Goal: Find specific page/section: Find specific page/section

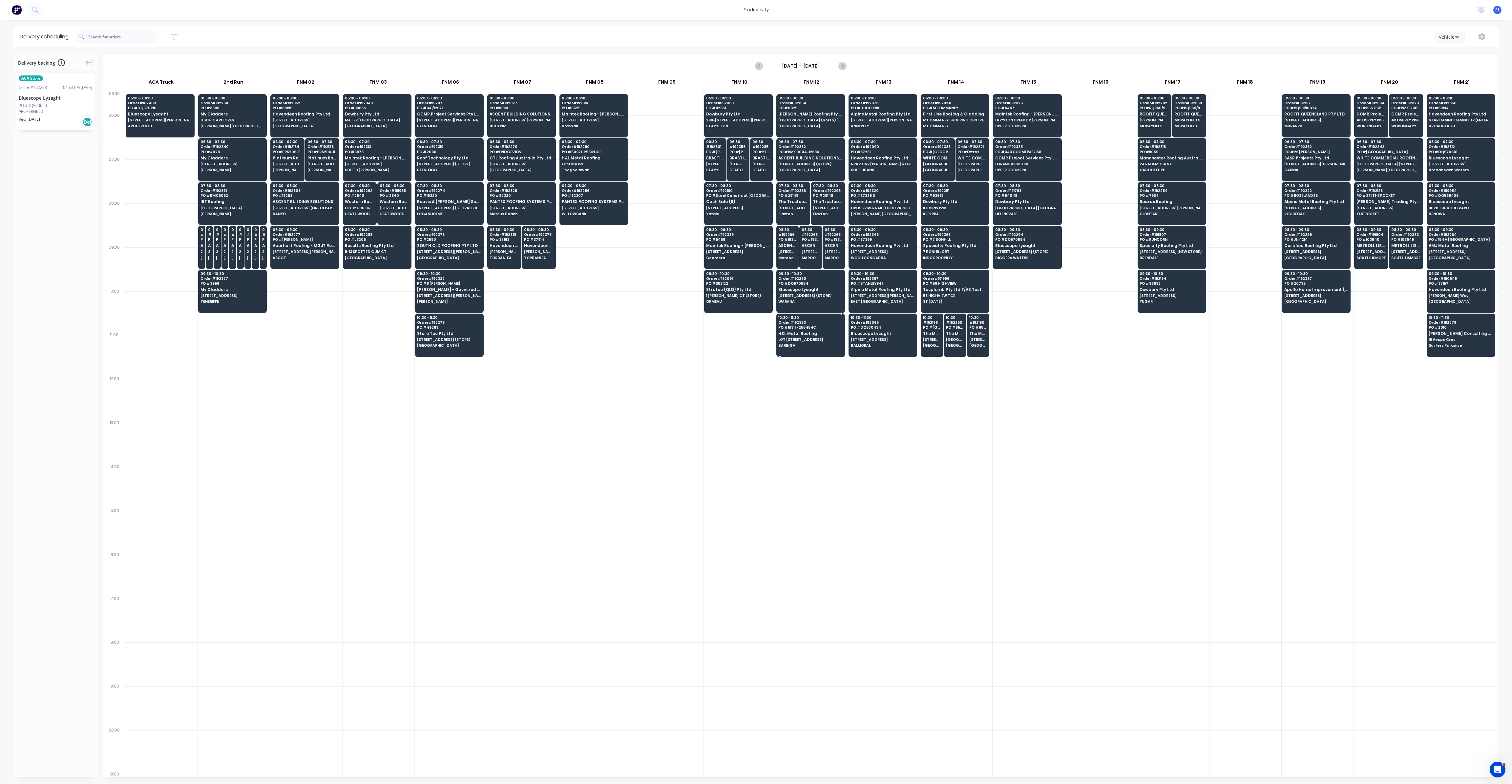
scroll to position [0, 1]
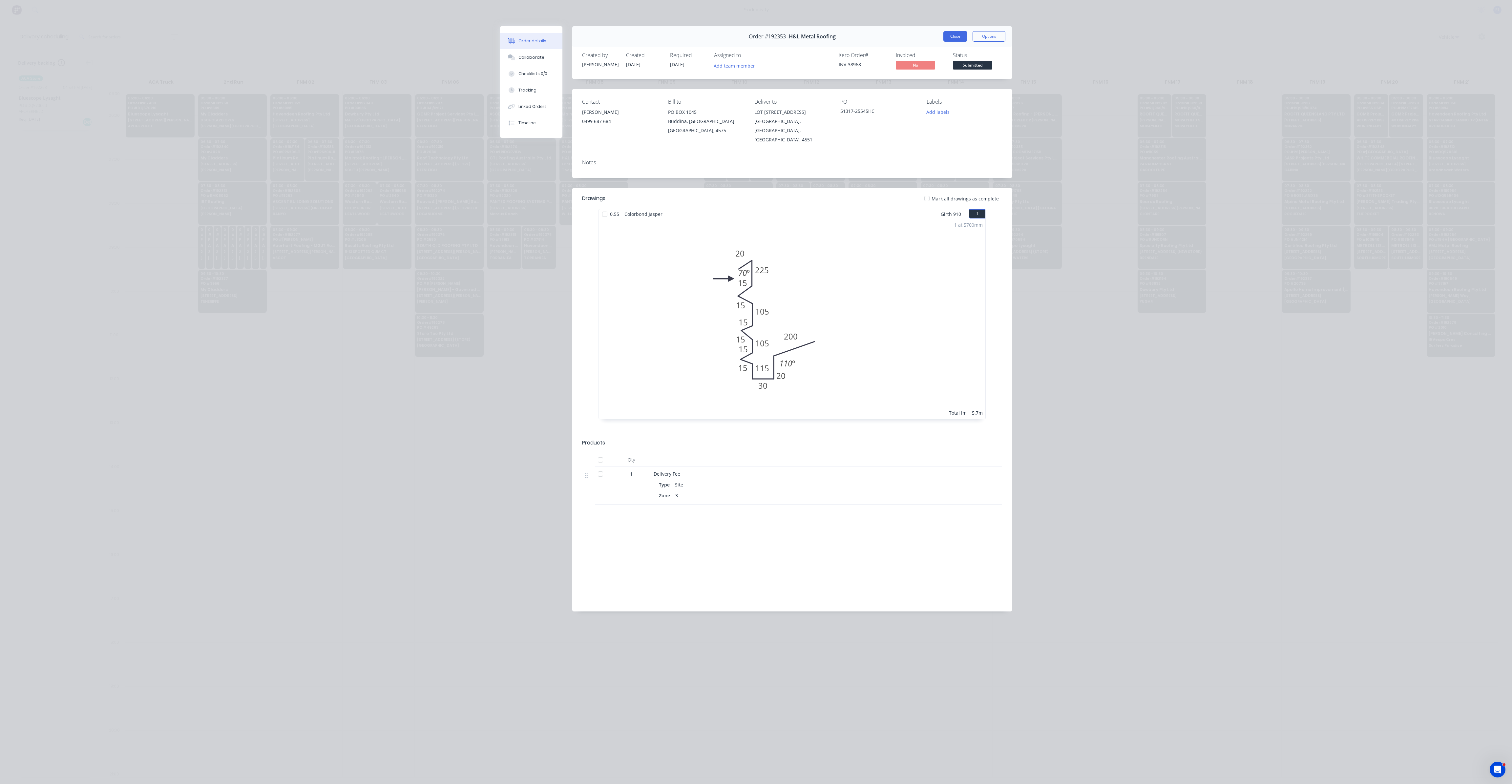
drag, startPoint x: 963, startPoint y: 46, endPoint x: 960, endPoint y: 38, distance: 8.5
click at [962, 45] on div "Order #192353 - H&L Metal Roofing Close Options" at bounding box center [792, 36] width 440 height 21
click at [960, 38] on button "Close" at bounding box center [955, 36] width 24 height 11
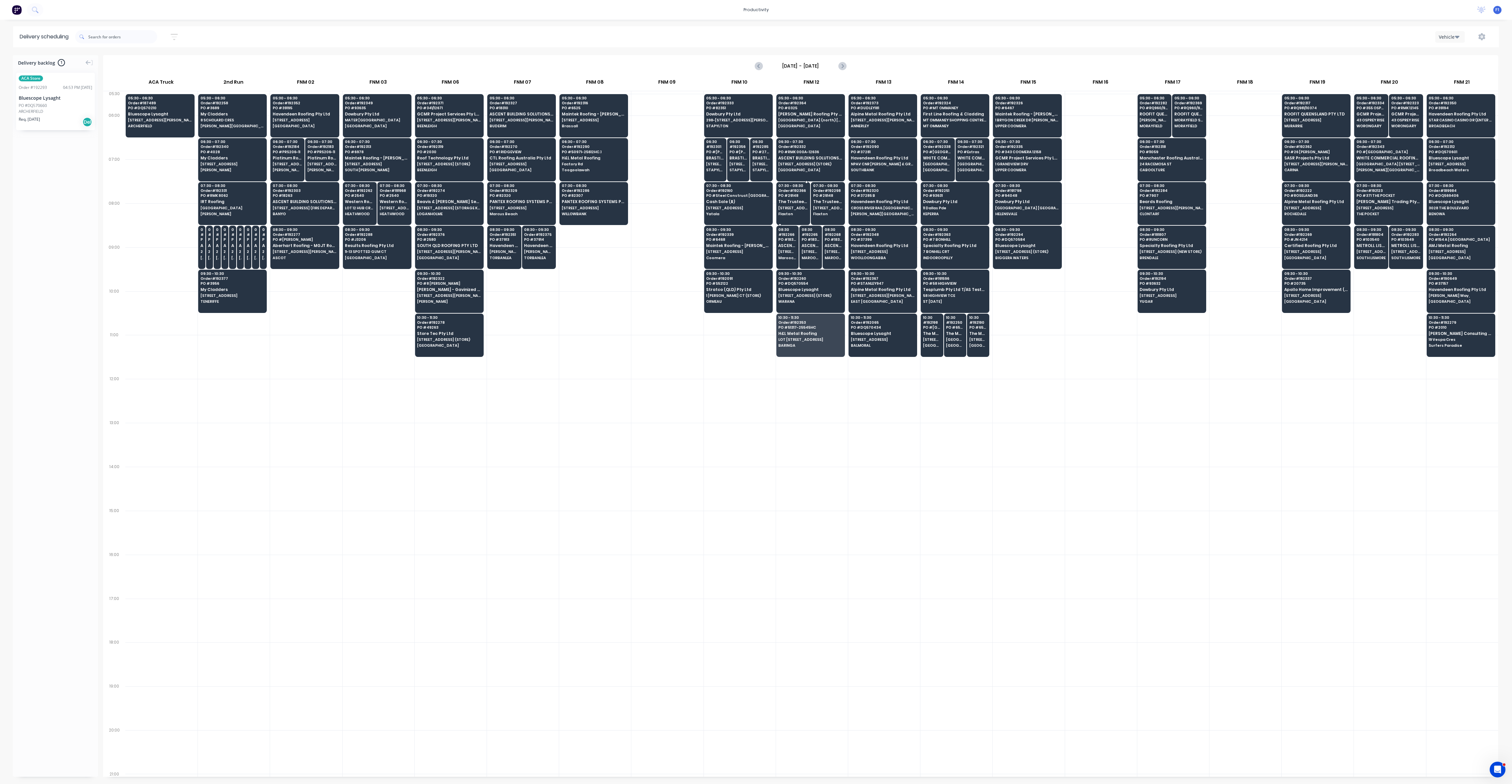
click at [807, 200] on div "07:30 - 08:30 Order # 192366 PO # 29148 The Trustee for Roofing Services QLD Tr…" at bounding box center [793, 200] width 33 height 37
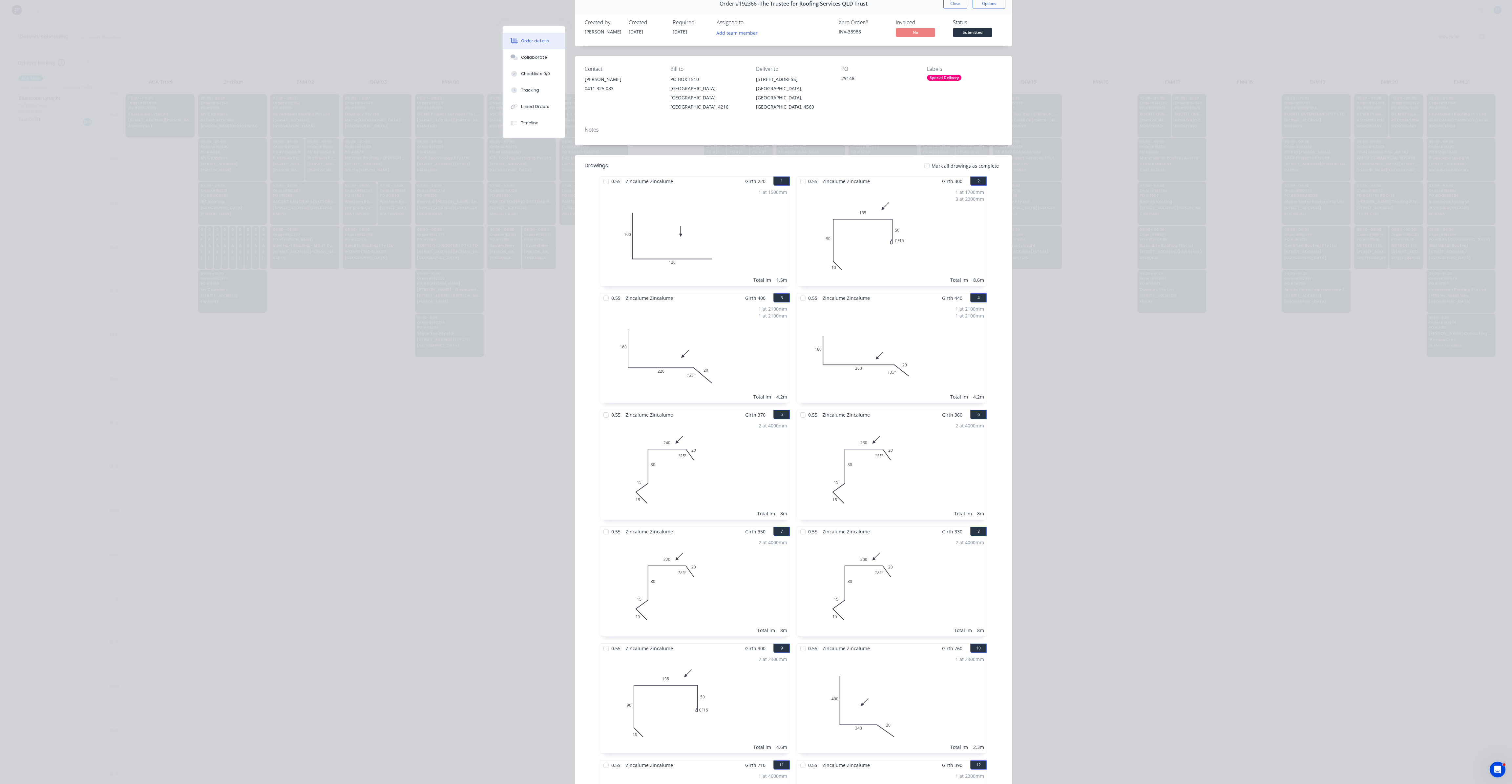
scroll to position [0, 0]
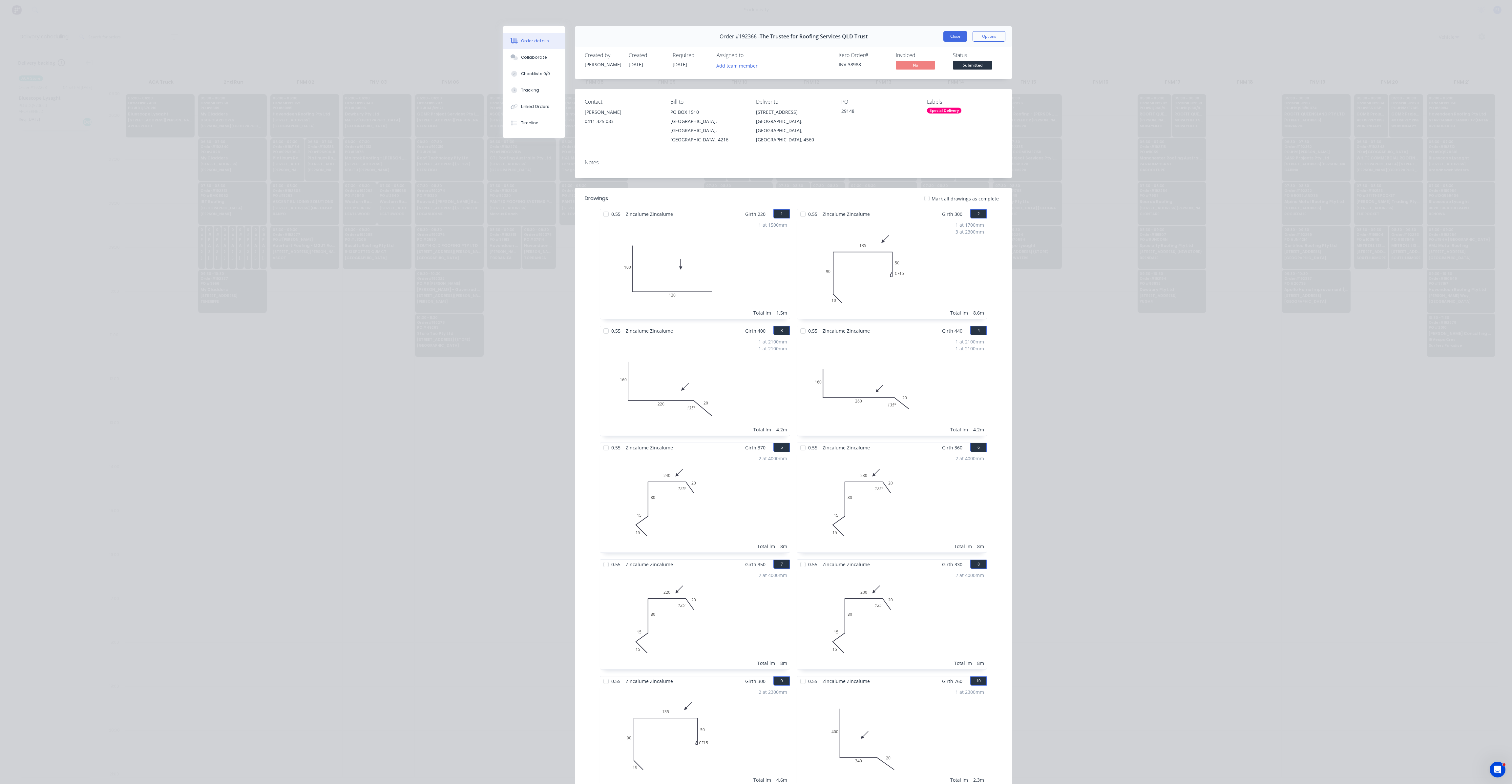
click at [949, 40] on button "Close" at bounding box center [955, 36] width 24 height 11
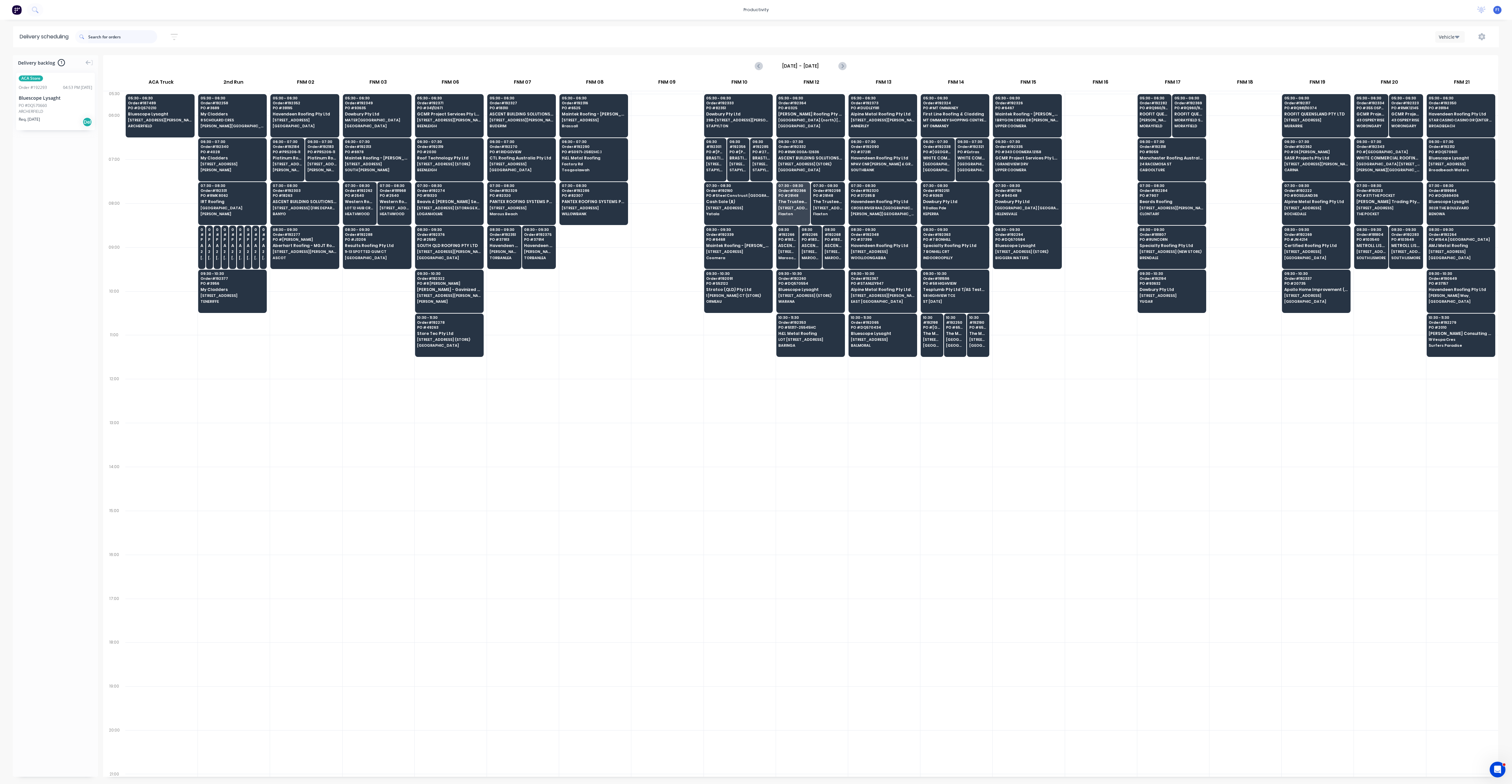
click at [134, 32] on input "text" at bounding box center [122, 36] width 69 height 13
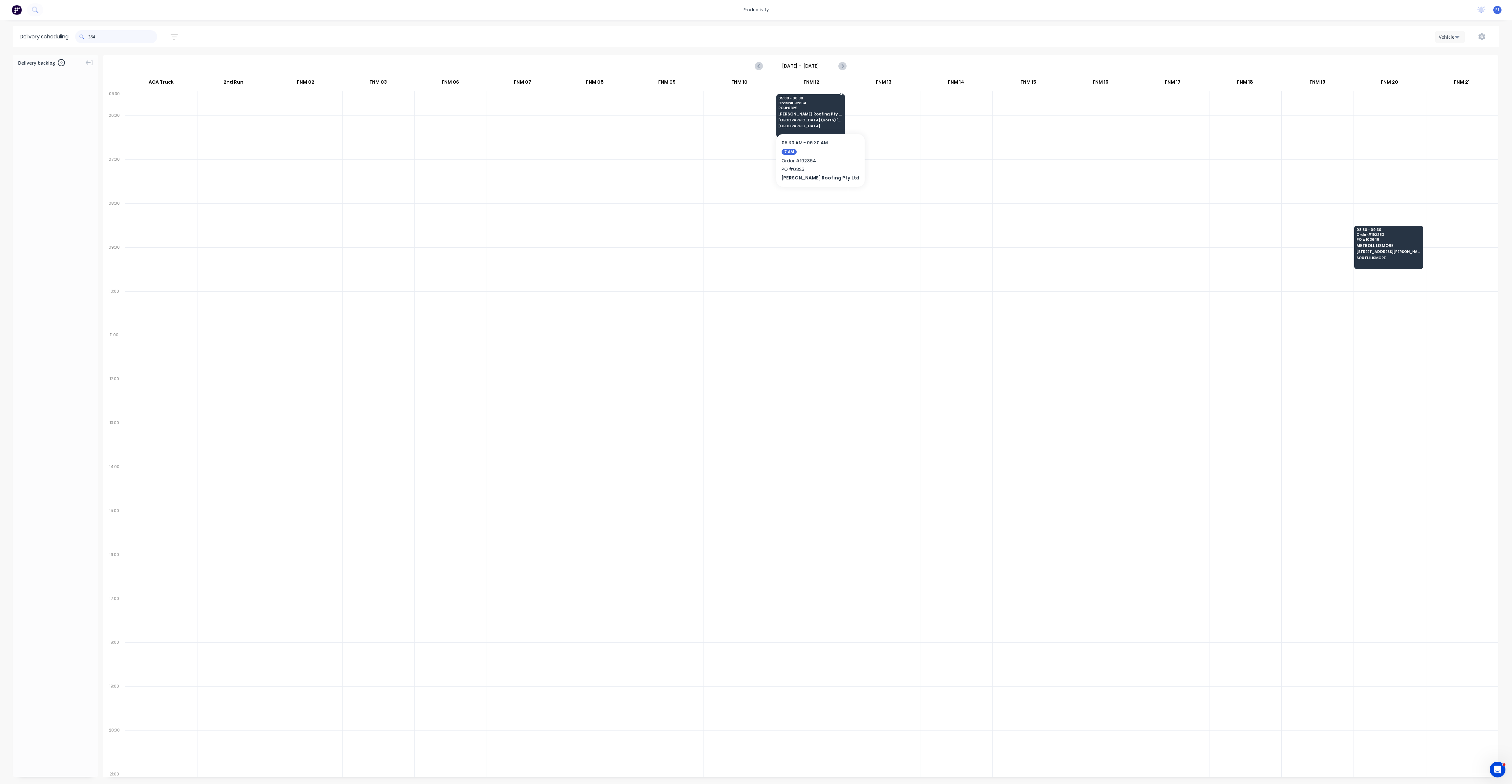
type input "364"
click at [787, 118] on span "[GEOGRAPHIC_DATA] (north) [PERSON_NAME]" at bounding box center [810, 120] width 63 height 4
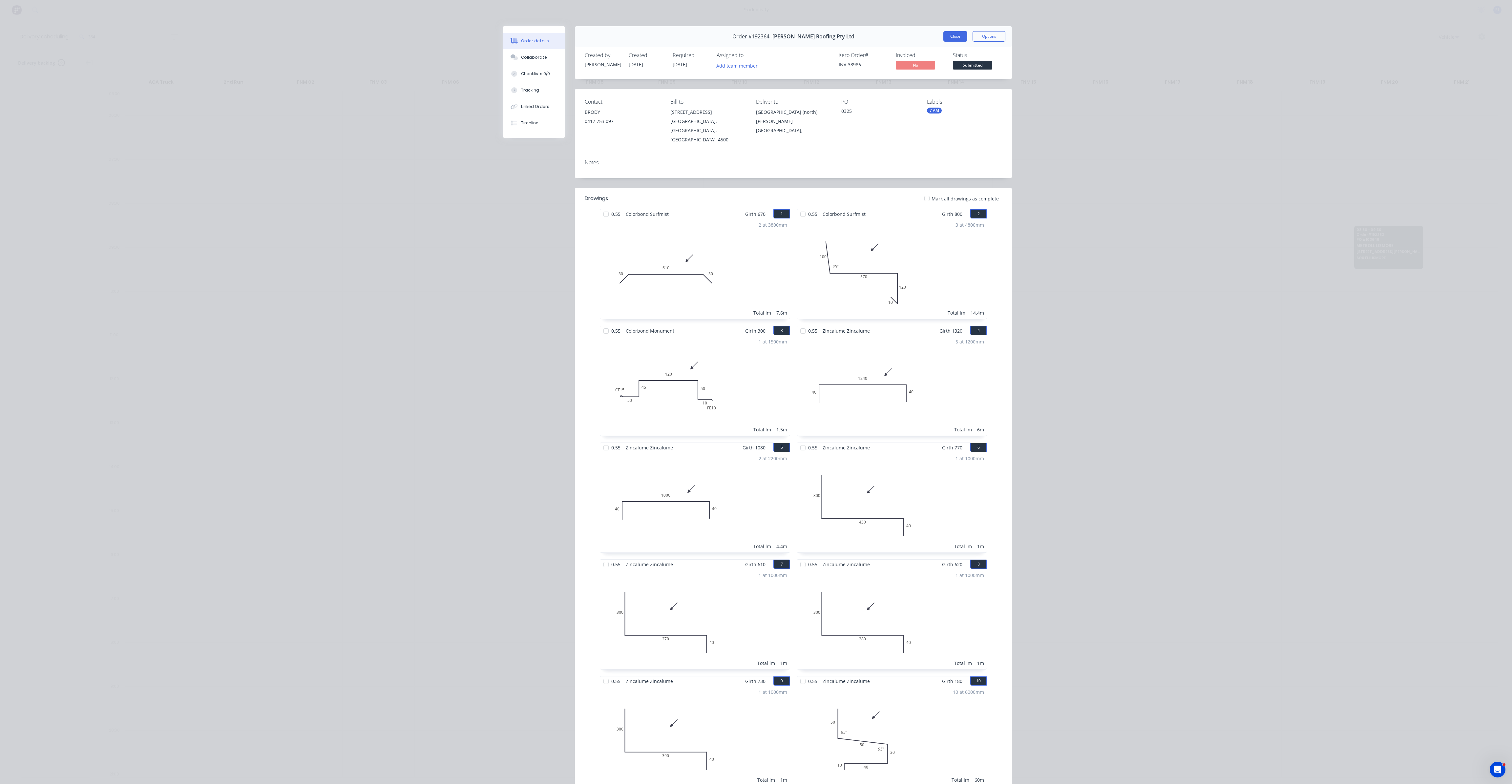
click at [954, 36] on button "Close" at bounding box center [955, 36] width 24 height 11
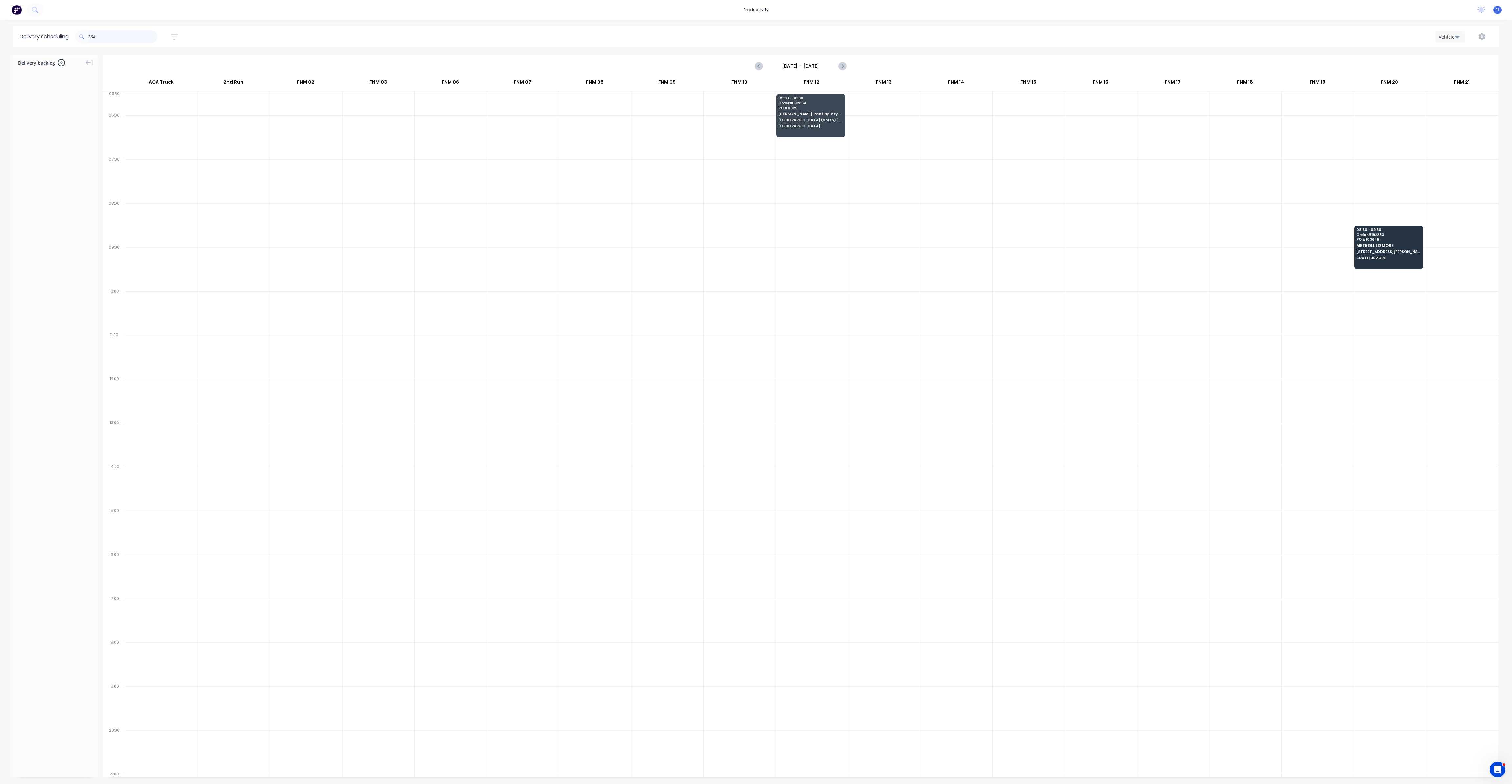
click at [138, 33] on input "364" at bounding box center [122, 36] width 69 height 13
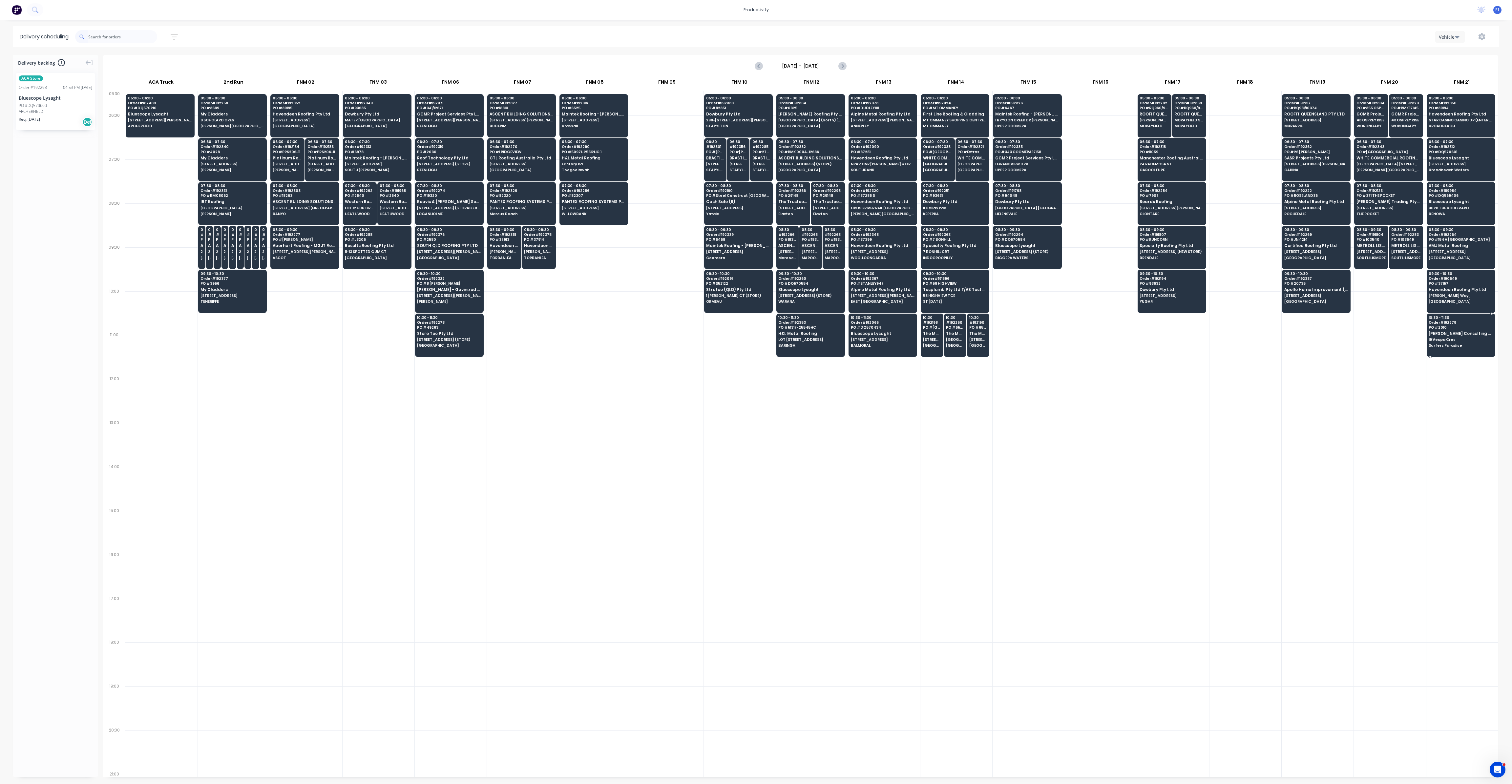
click at [1430, 340] on div "10:30 - 11:30 Order # 192279 PO # 2010 [PERSON_NAME] Consulting Pty Ltd [STREET…" at bounding box center [1461, 332] width 68 height 37
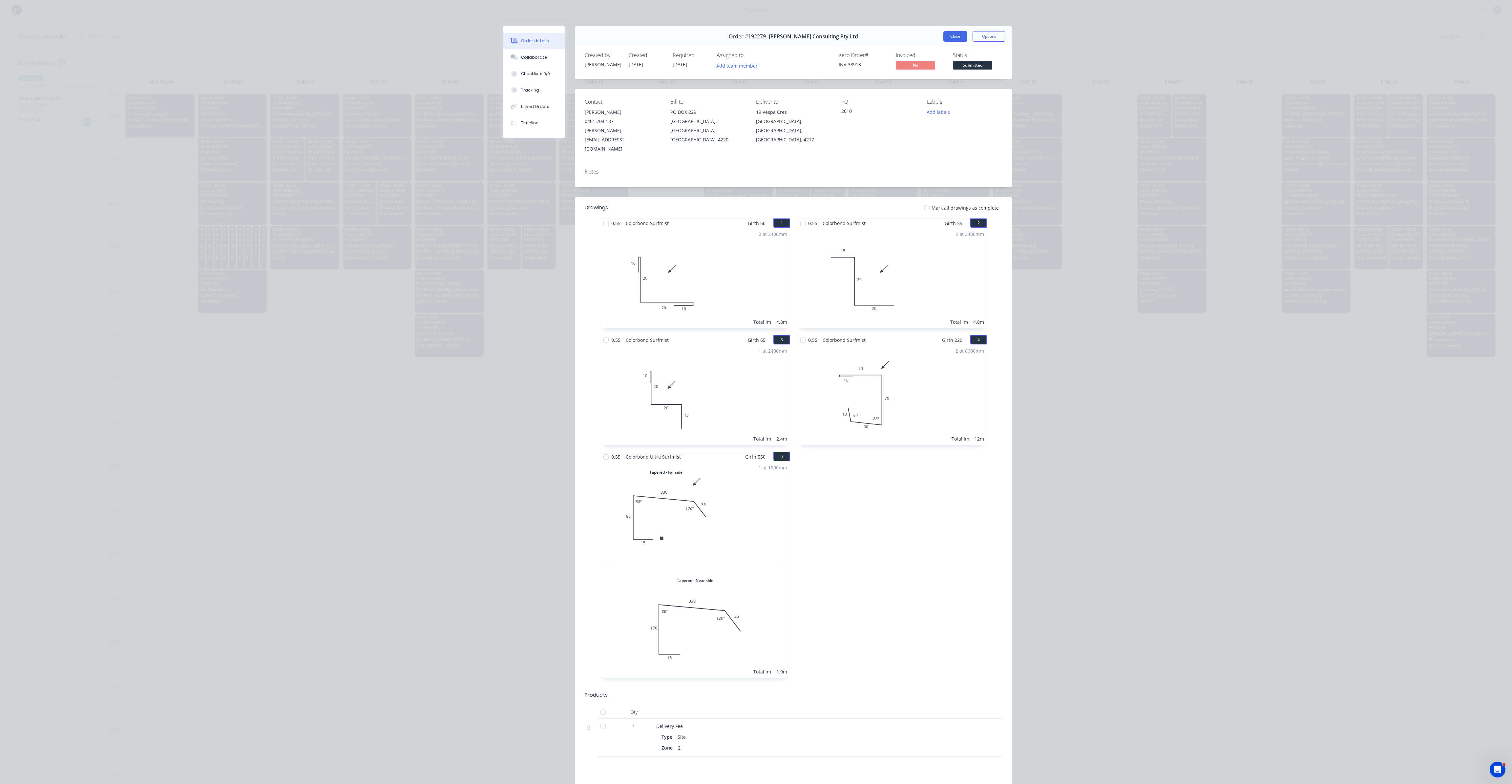
click at [956, 39] on button "Close" at bounding box center [955, 36] width 24 height 11
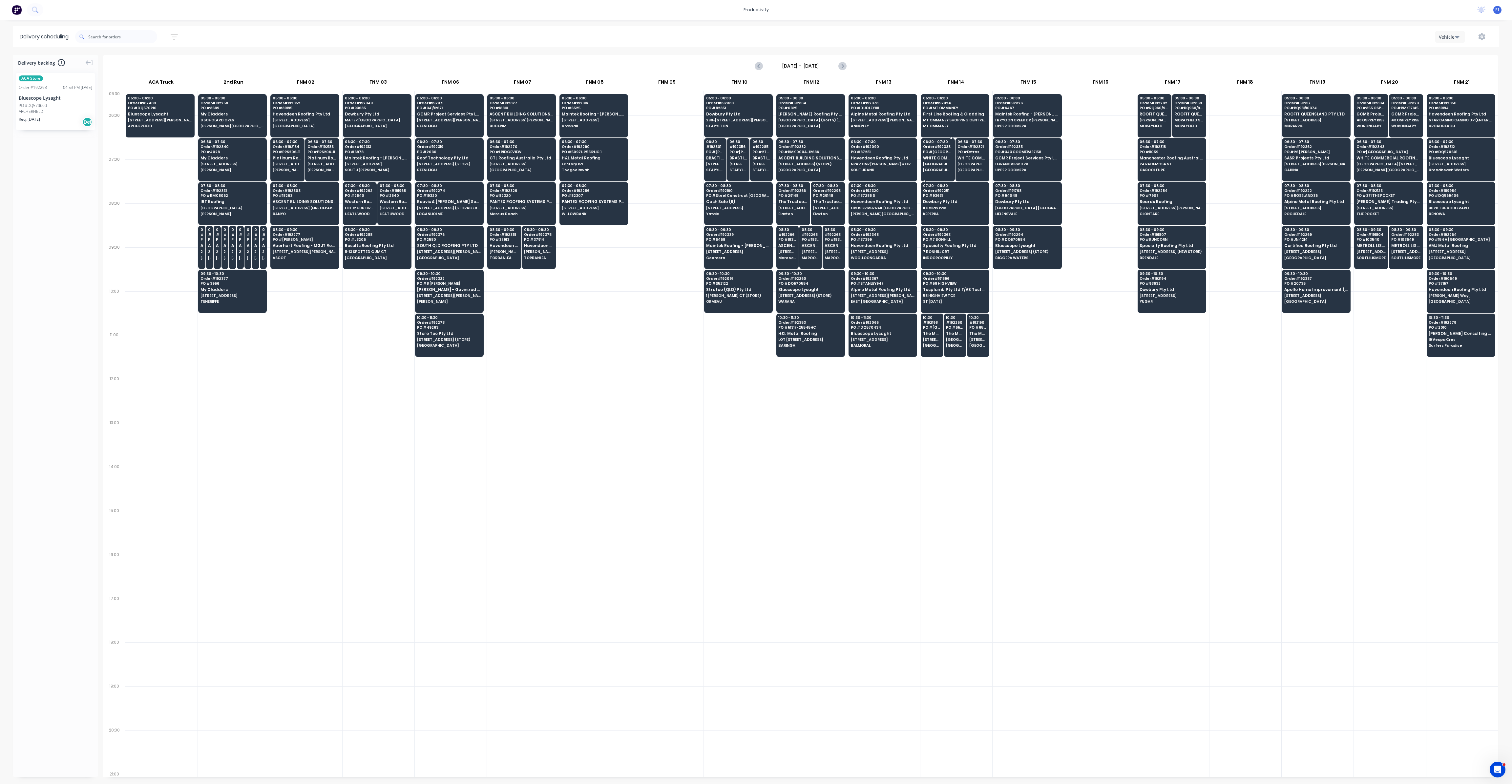
click at [947, 164] on span "[GEOGRAPHIC_DATA] [STREET_ADDRESS][PERSON_NAME] (GATE 3 - UHF 33)" at bounding box center [938, 164] width 29 height 4
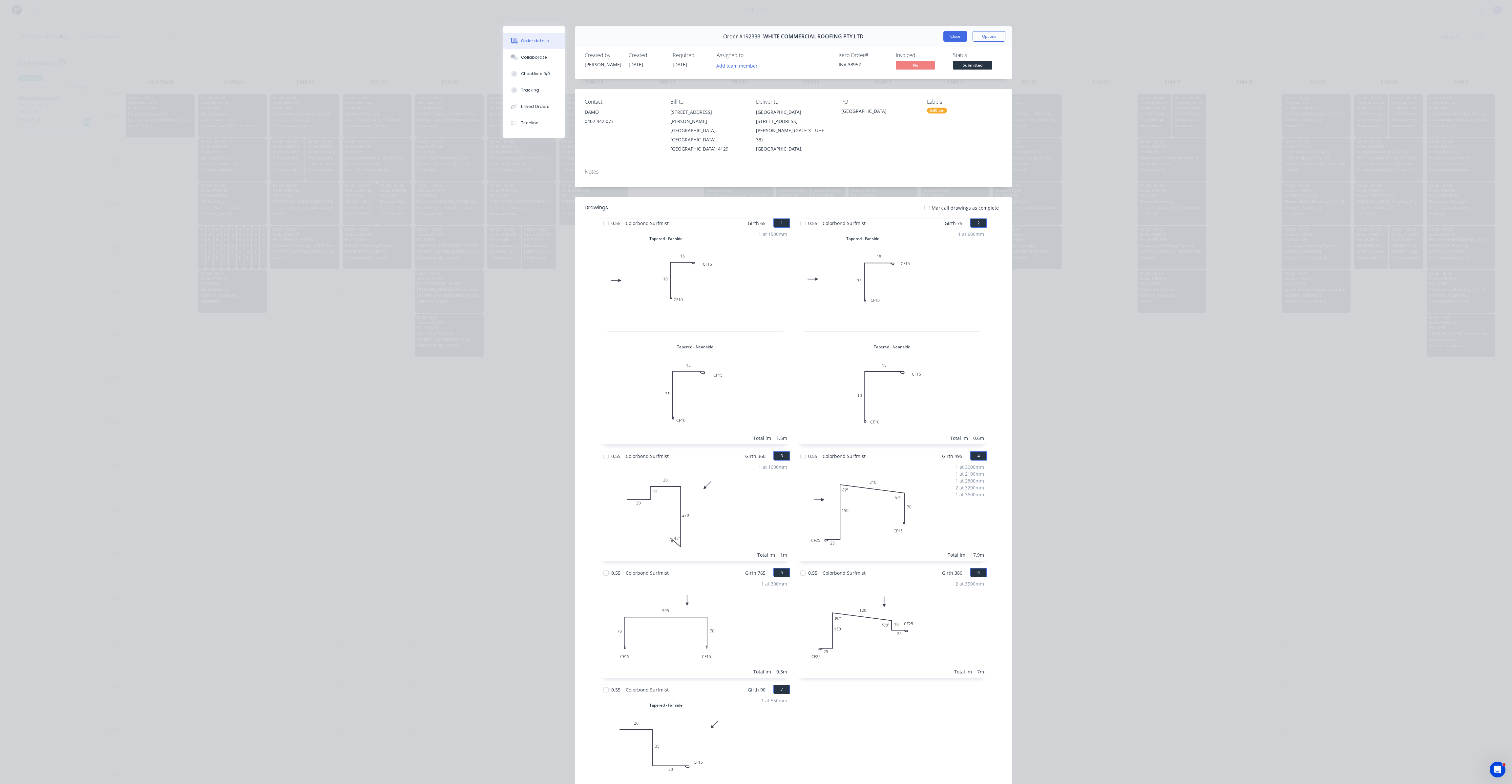
click at [951, 36] on button "Close" at bounding box center [955, 36] width 24 height 11
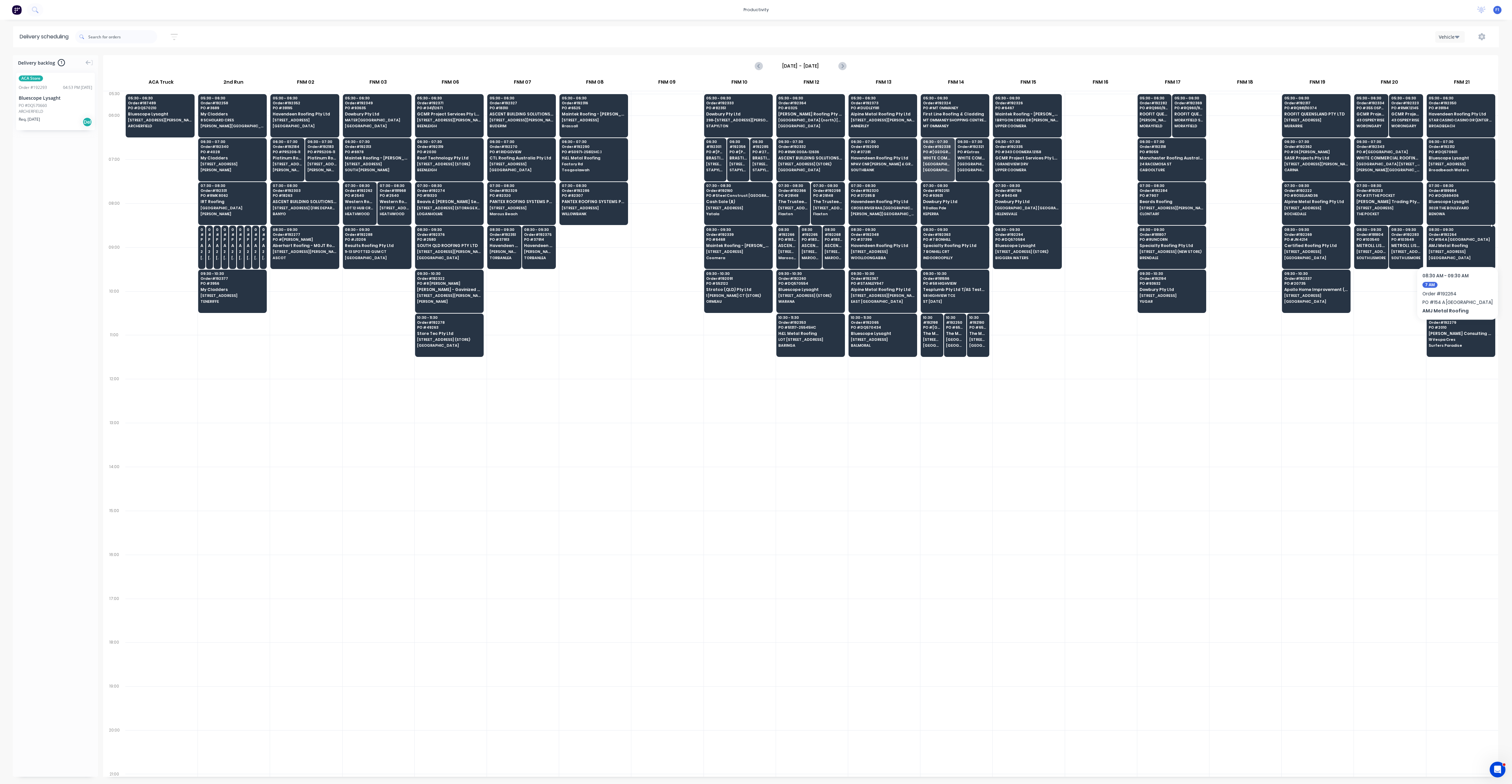
click at [1452, 246] on span "AMJ Metal Roofing" at bounding box center [1460, 245] width 63 height 4
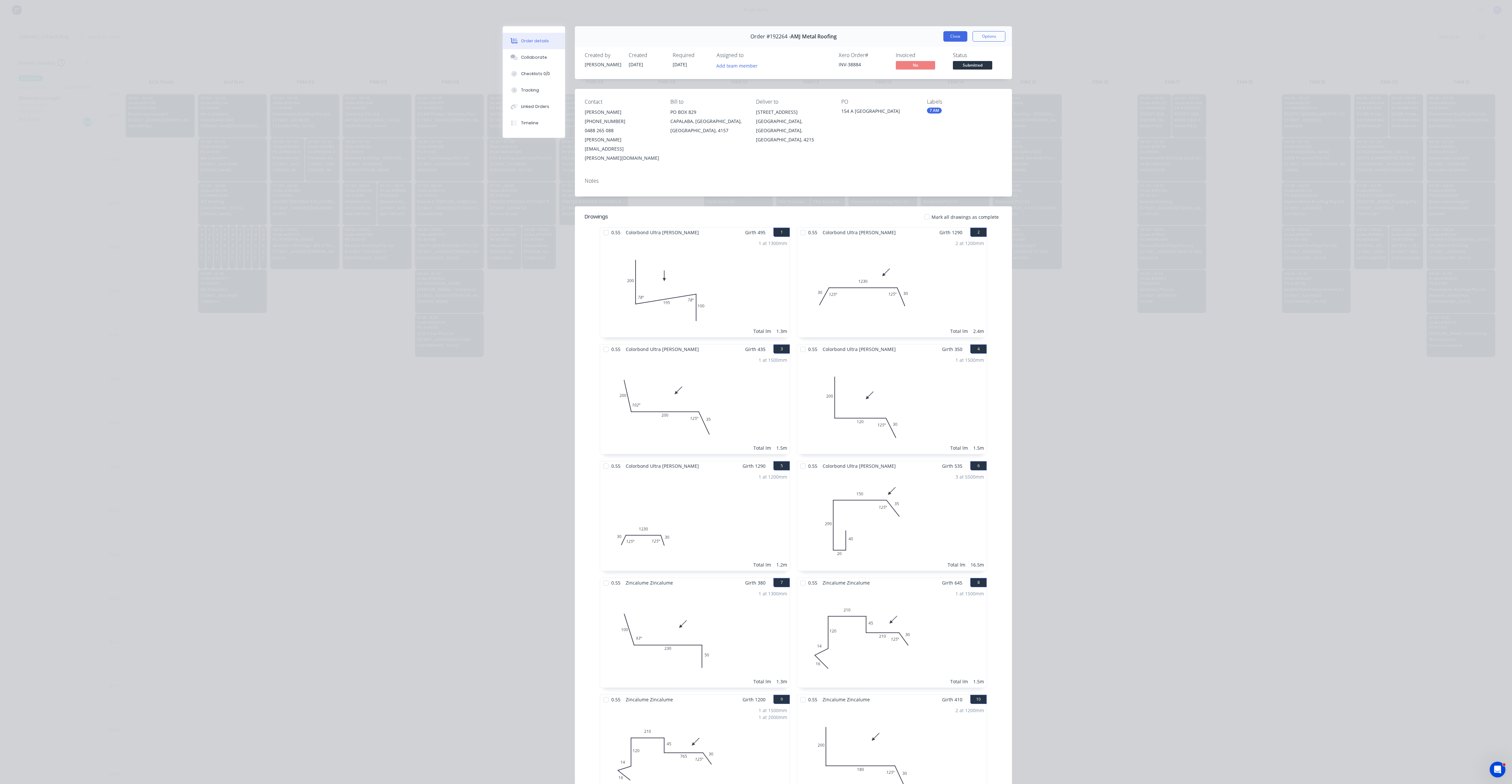
click at [951, 39] on button "Close" at bounding box center [955, 36] width 24 height 11
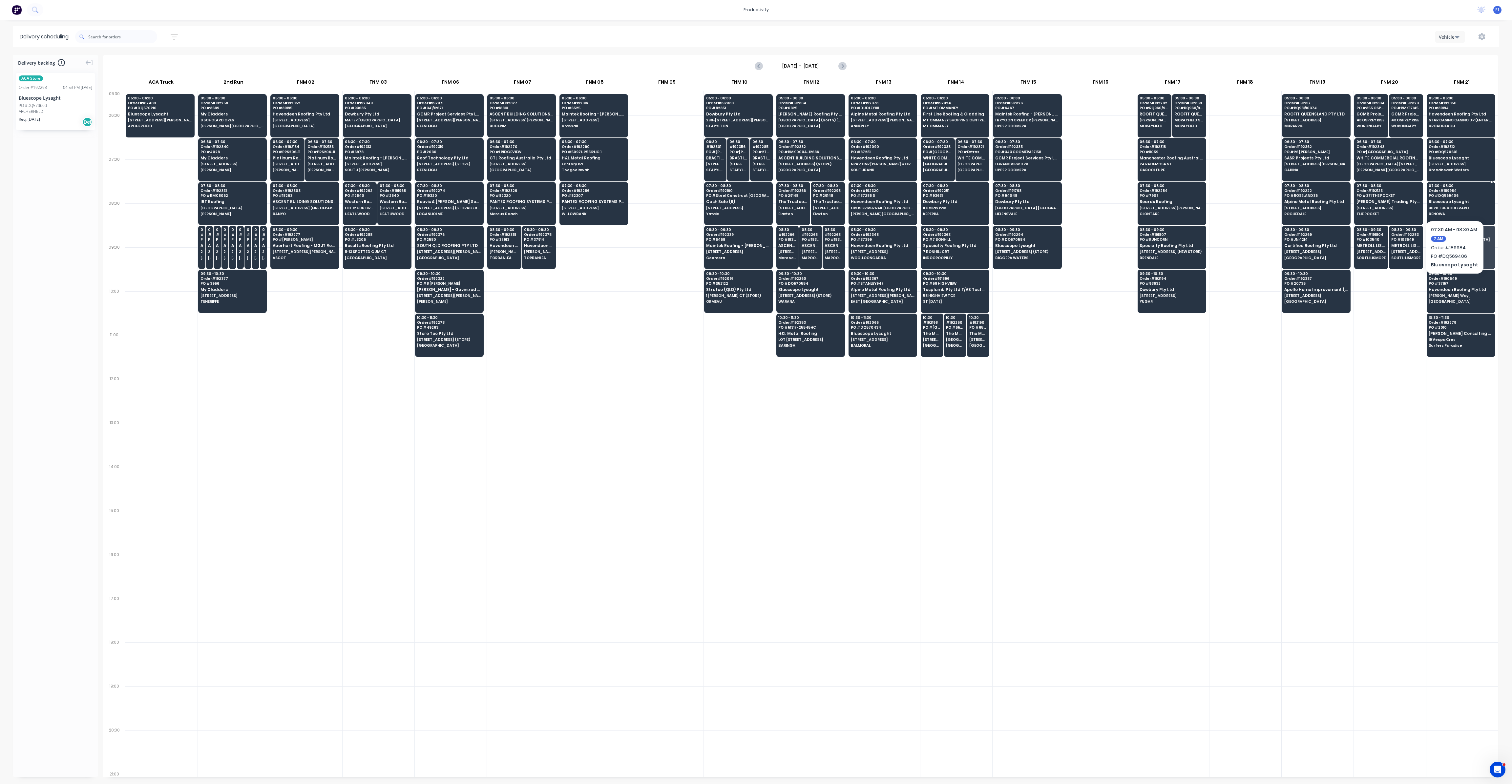
click at [1456, 206] on span "3028 THE BOULEVARD" at bounding box center [1460, 208] width 63 height 4
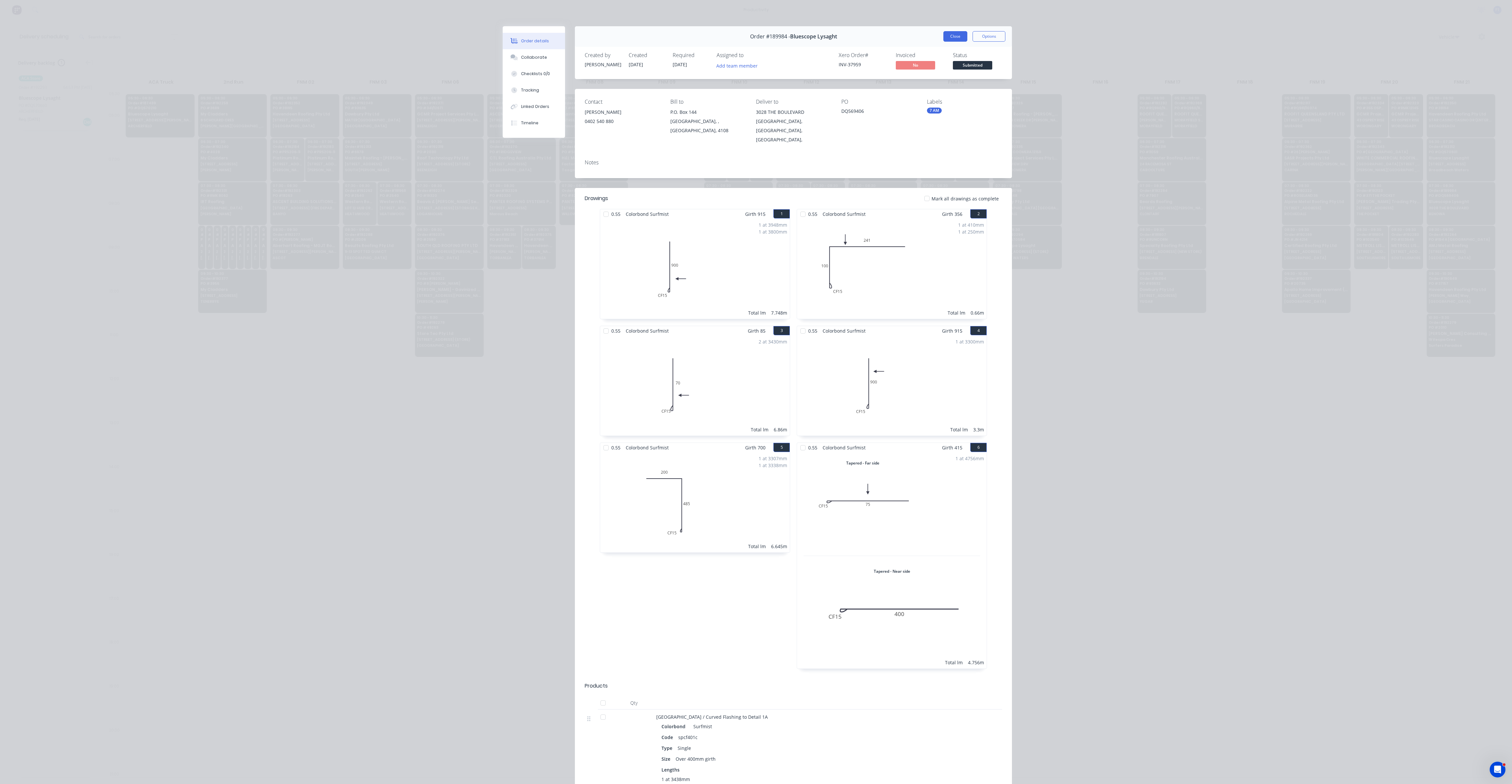
click at [954, 35] on button "Close" at bounding box center [955, 36] width 24 height 11
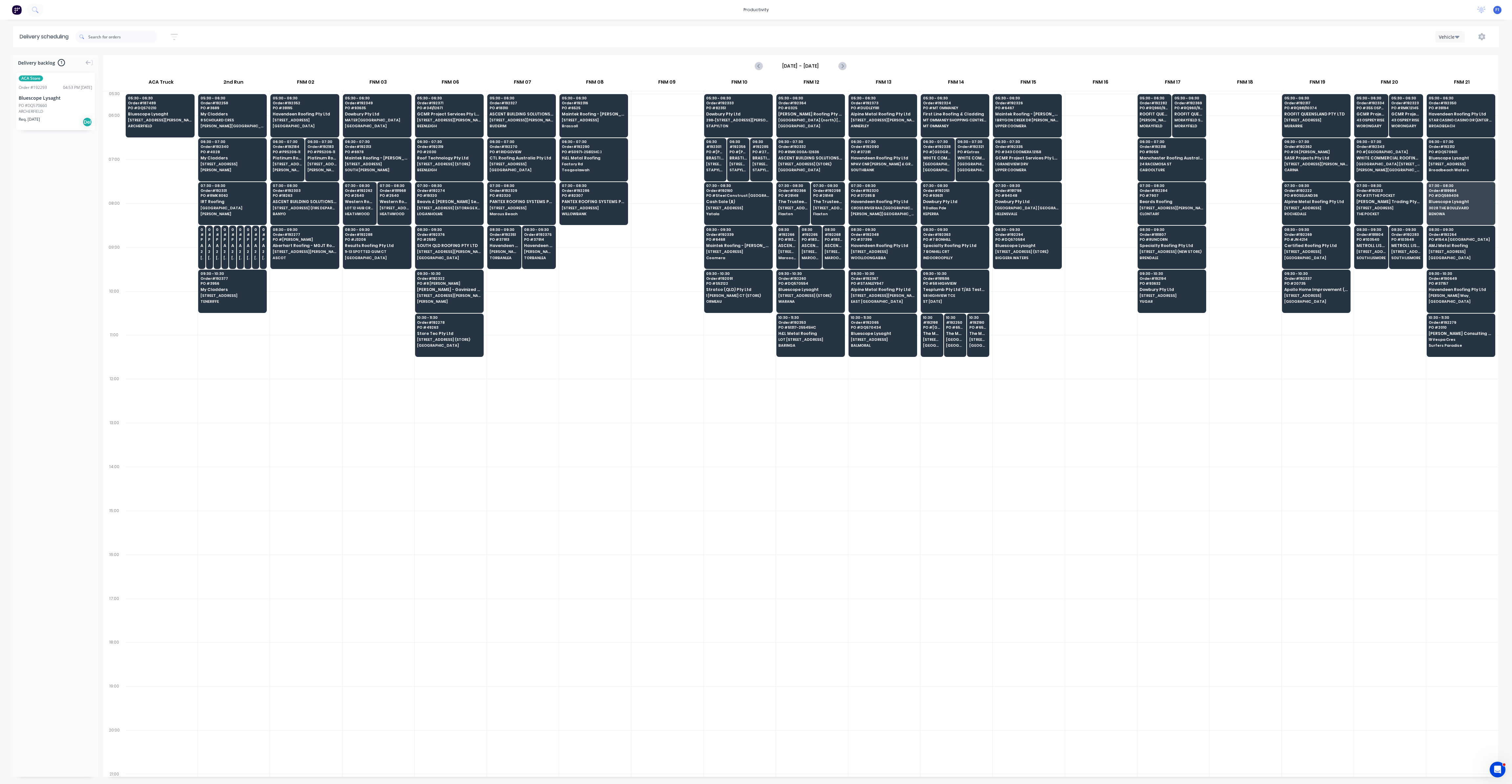
click at [113, 29] on div at bounding box center [116, 36] width 82 height 18
click at [114, 36] on input "text" at bounding box center [122, 36] width 69 height 13
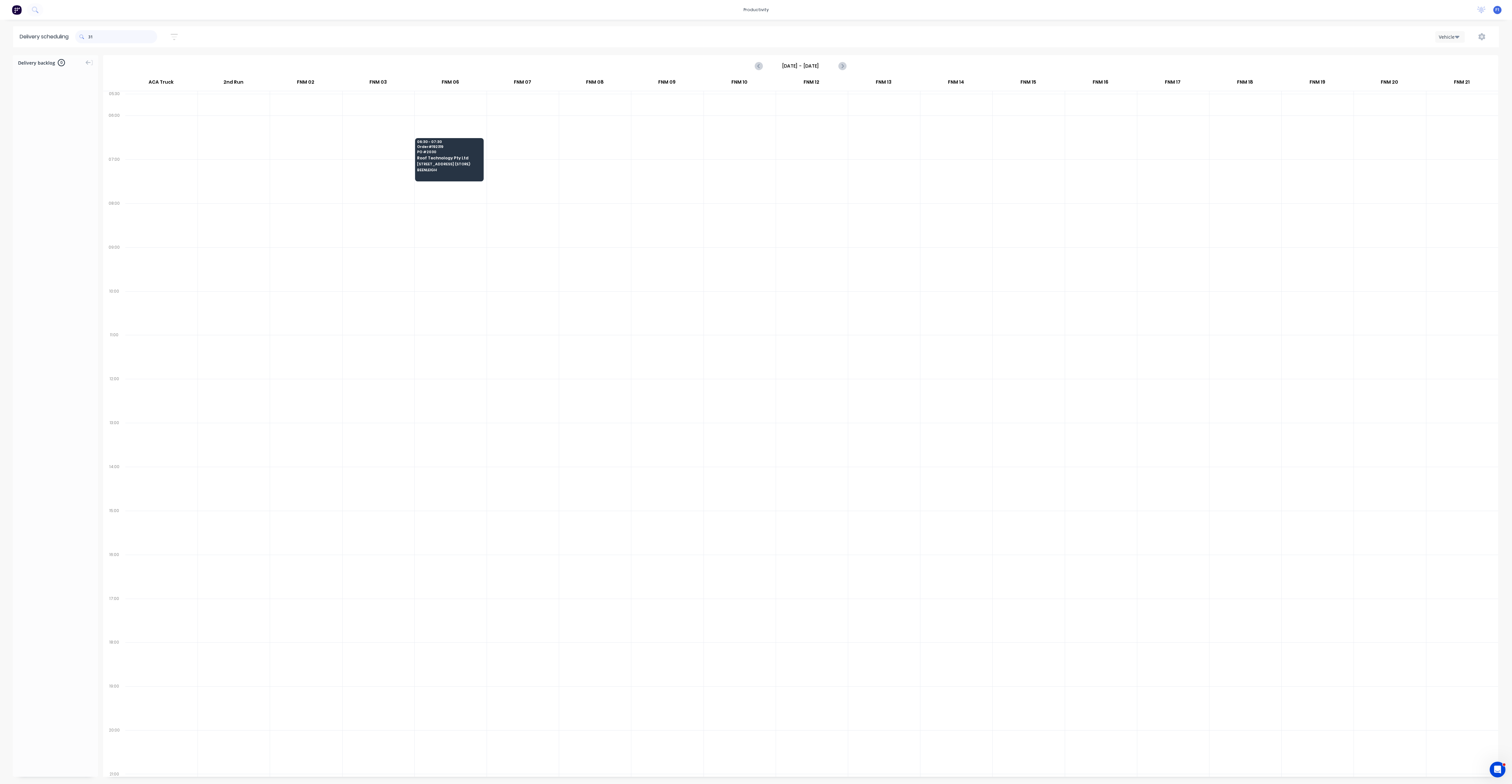
type input "3"
type input "2"
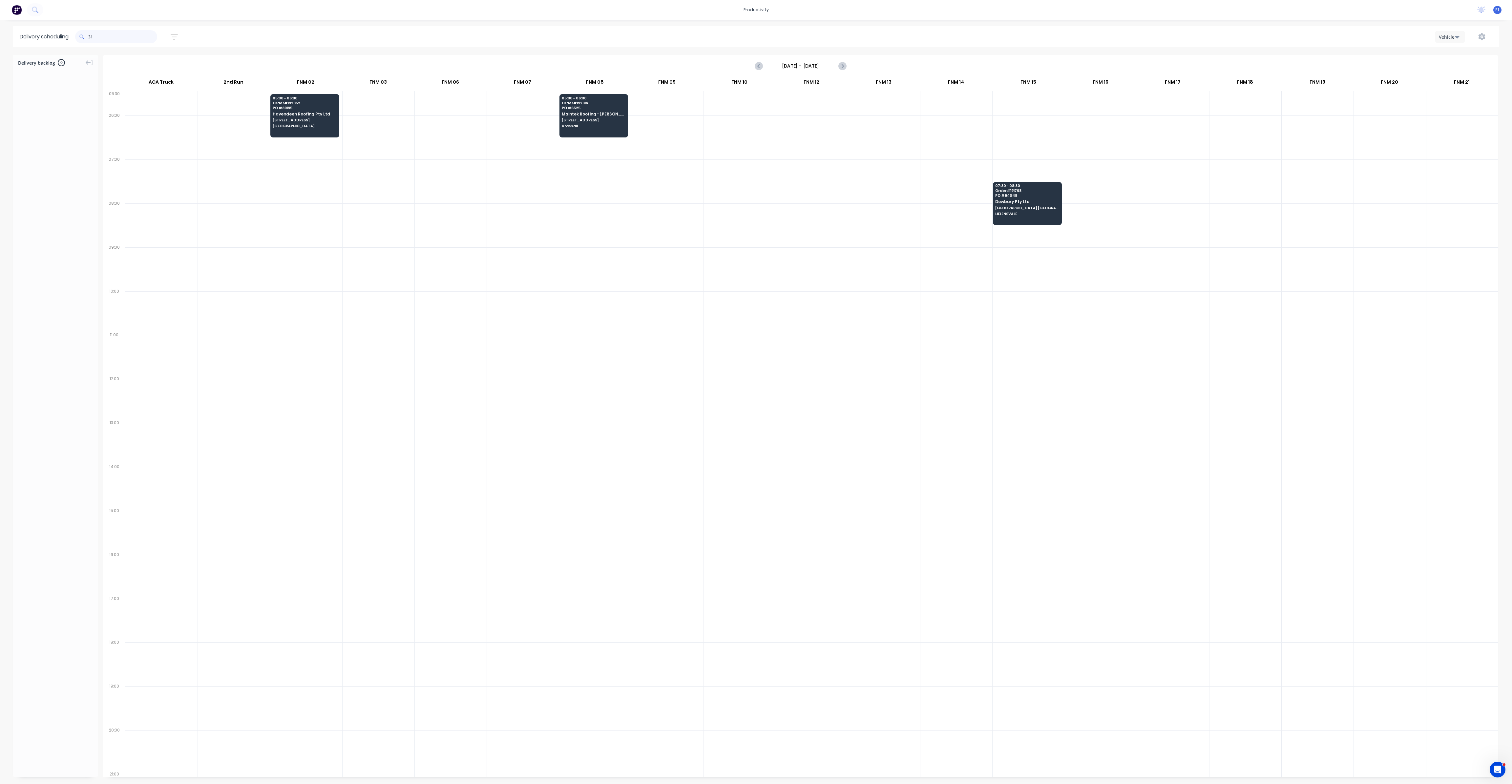
type input "3"
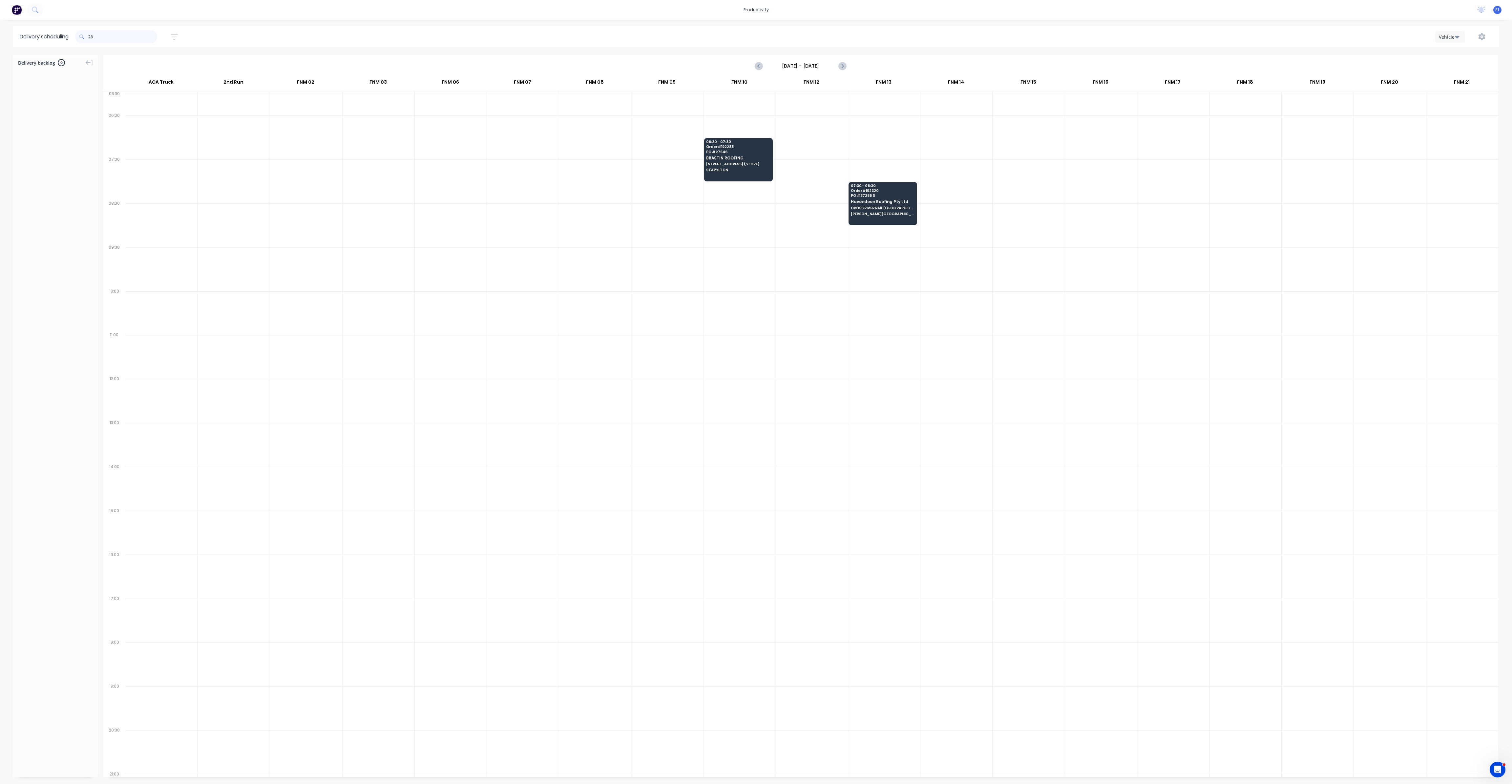
type input "2"
type input "3"
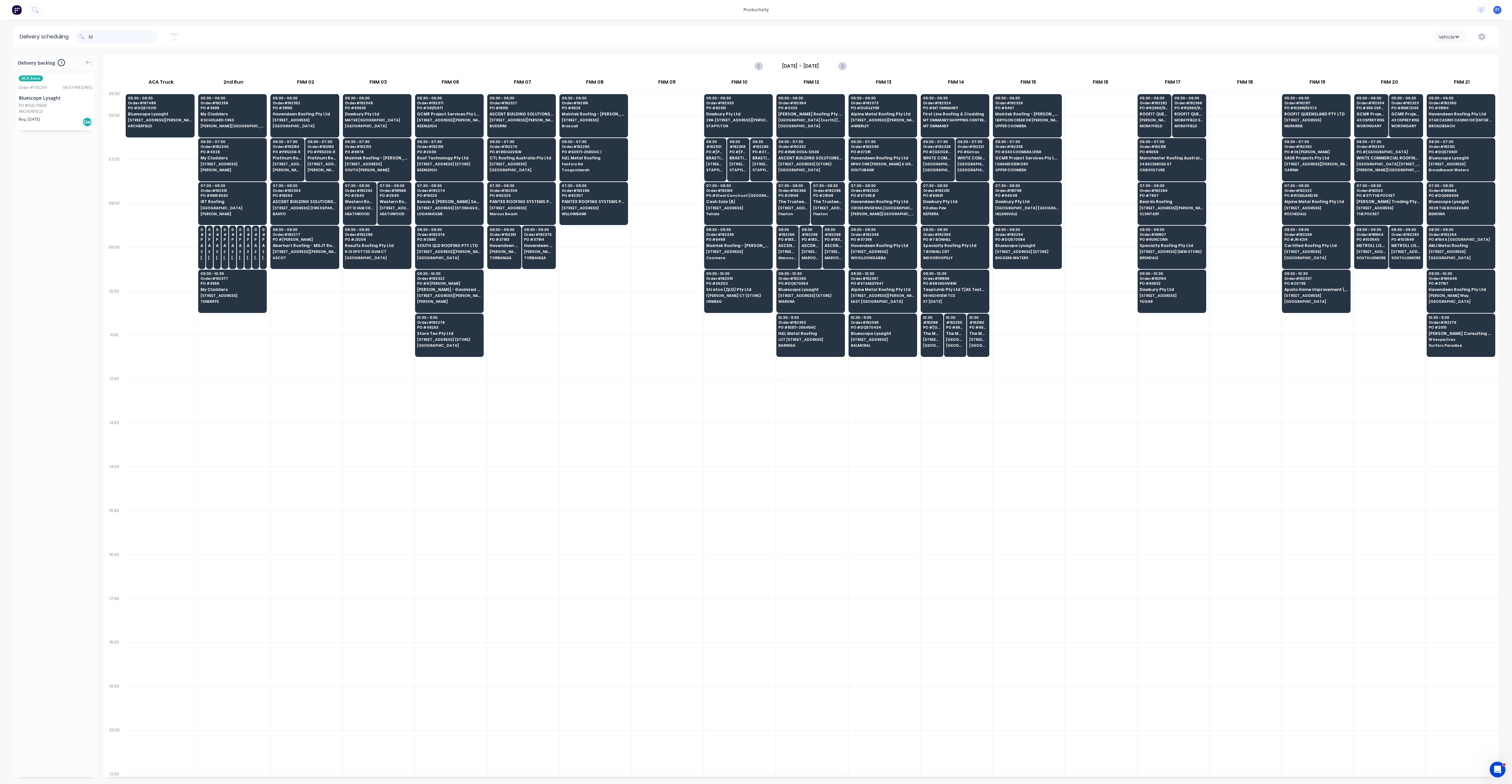
type input "337"
